Goal: Check status: Check status

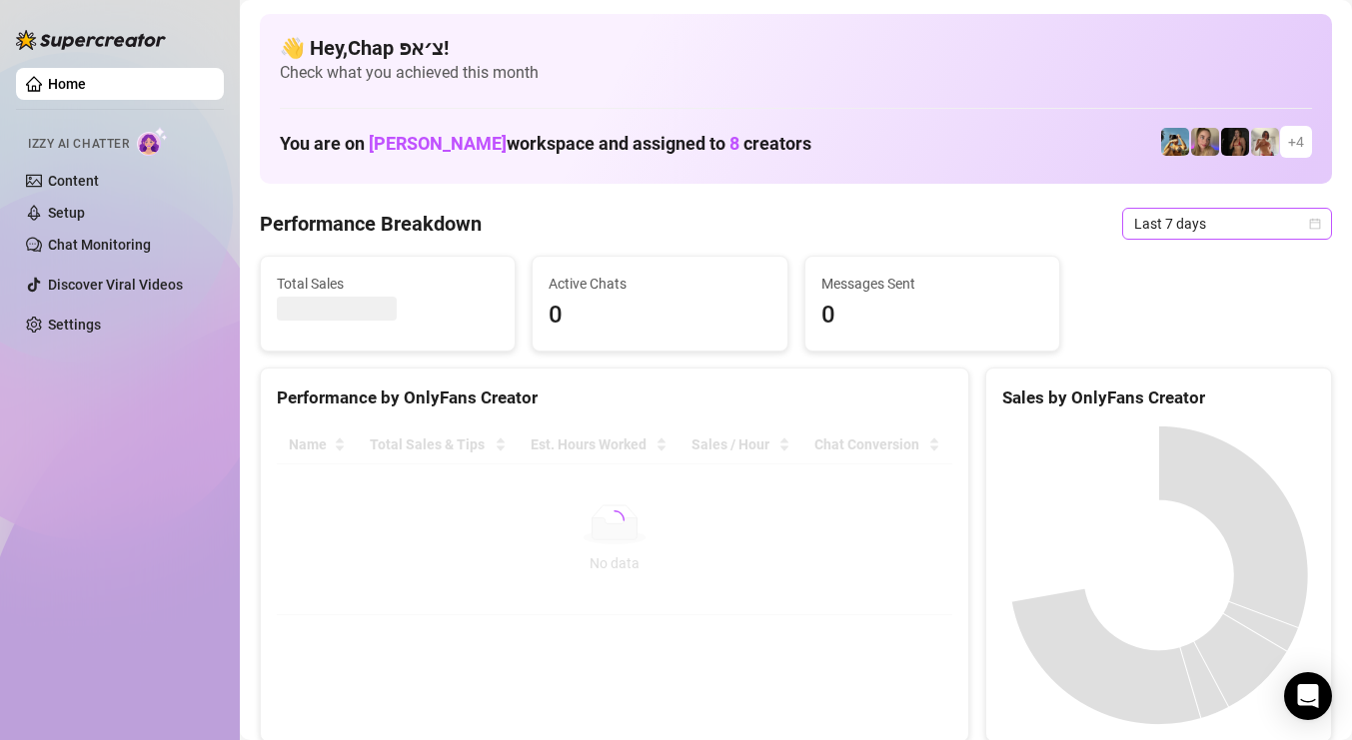
click at [1220, 231] on span "Last 7 days" at bounding box center [1227, 224] width 186 height 30
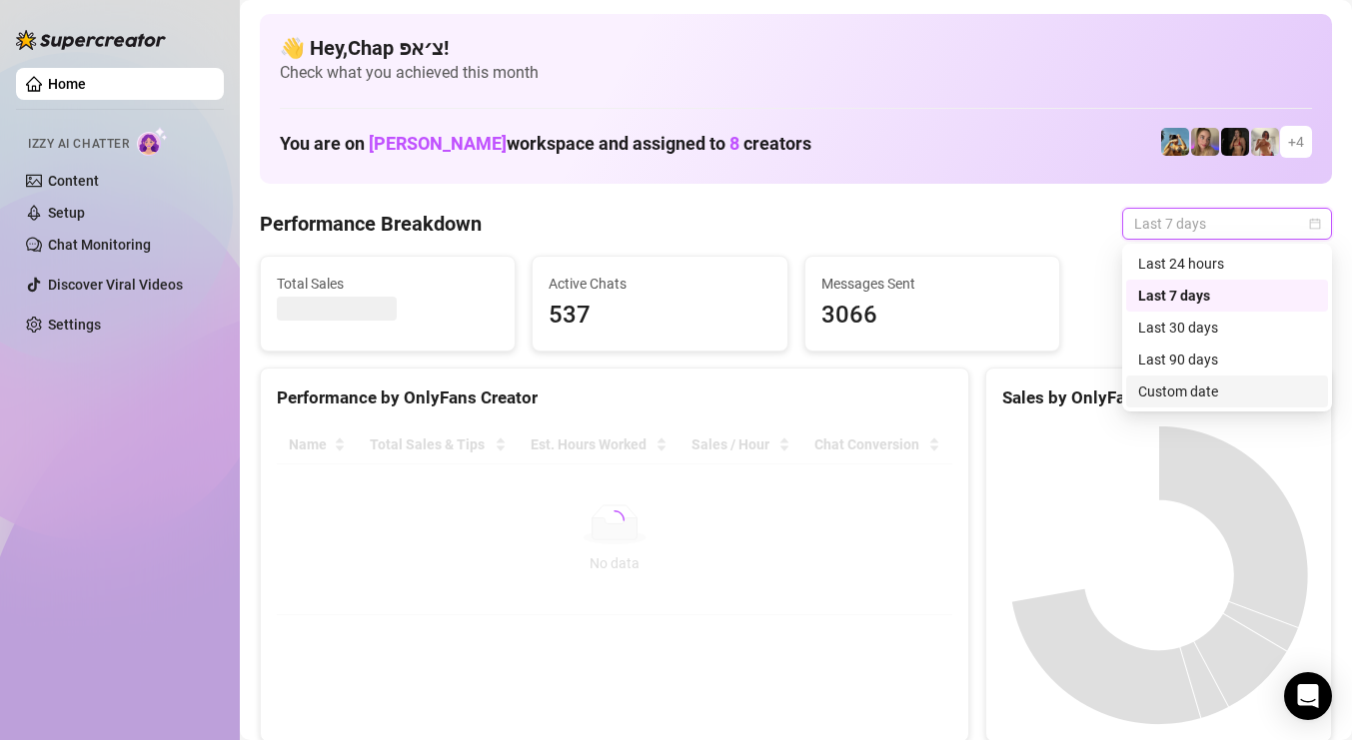
click at [1206, 396] on div "Custom date" at bounding box center [1227, 392] width 178 height 22
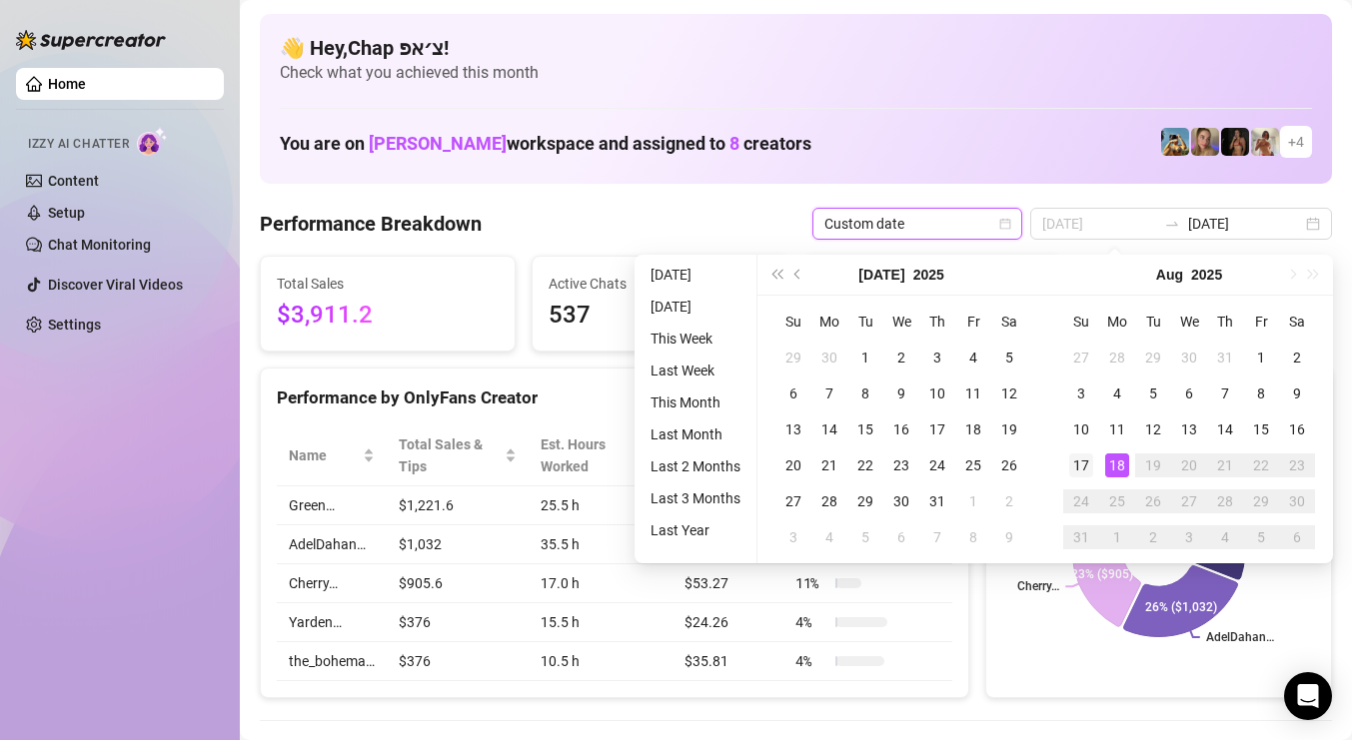
type input "[DATE]"
click at [1084, 466] on div "17" at bounding box center [1081, 466] width 24 height 24
click at [1105, 466] on div "18" at bounding box center [1117, 466] width 24 height 24
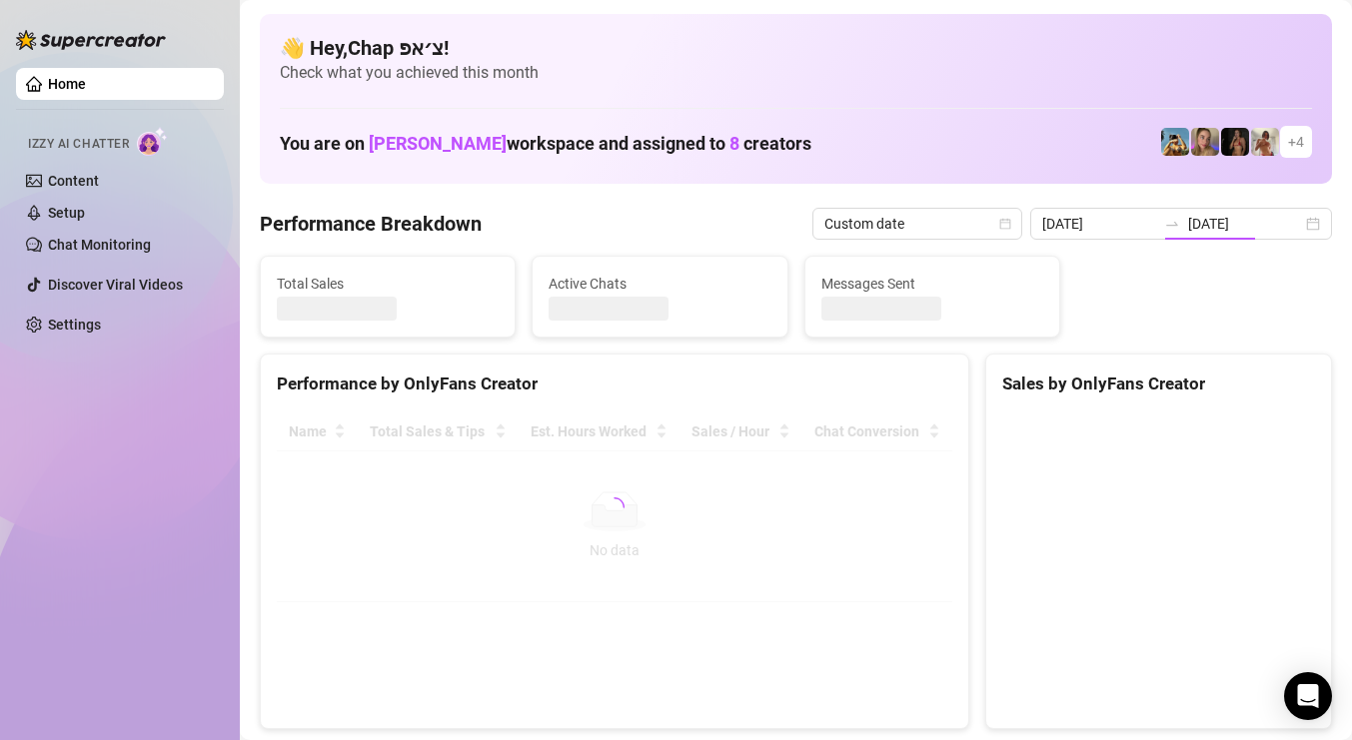
type input "2025-08-17"
